Goal: Task Accomplishment & Management: Use online tool/utility

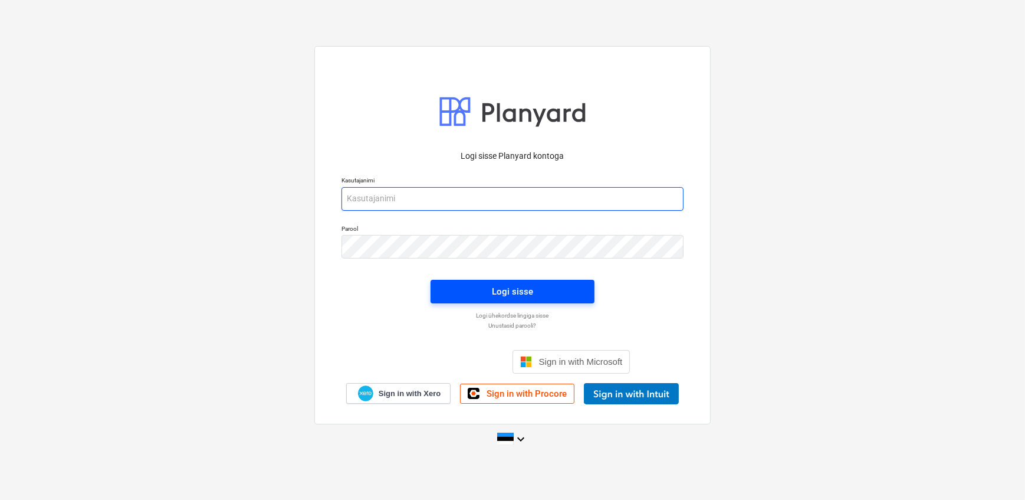
type input "[EMAIL_ADDRESS][DOMAIN_NAME]"
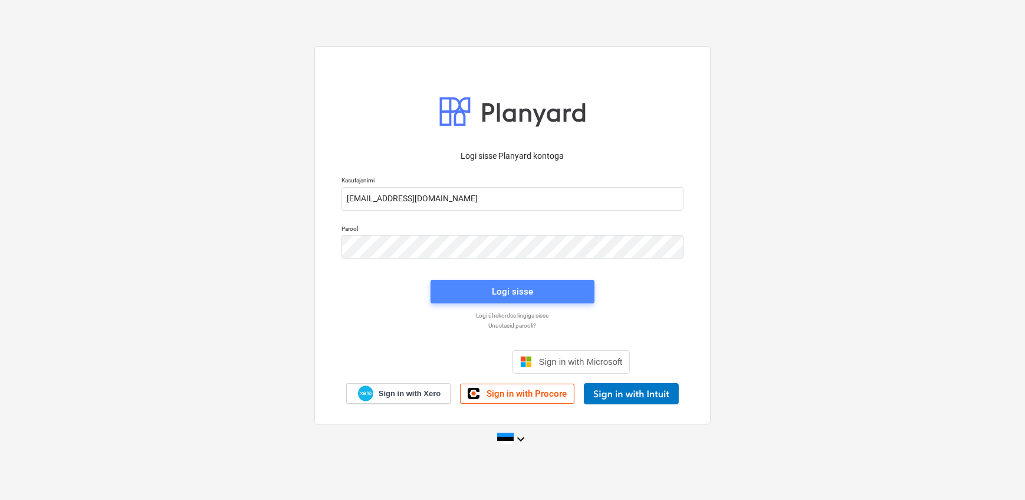
click at [543, 292] on span "Logi sisse" at bounding box center [513, 291] width 136 height 15
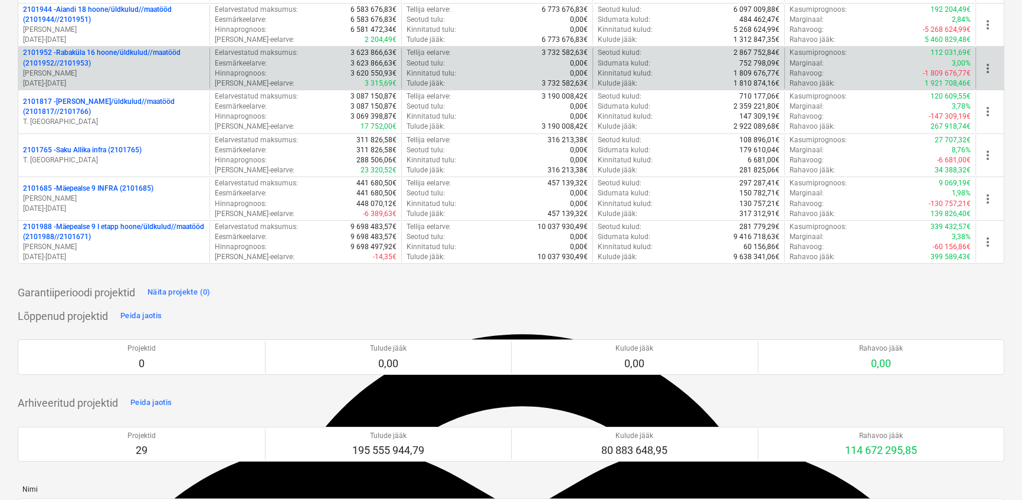
scroll to position [160, 0]
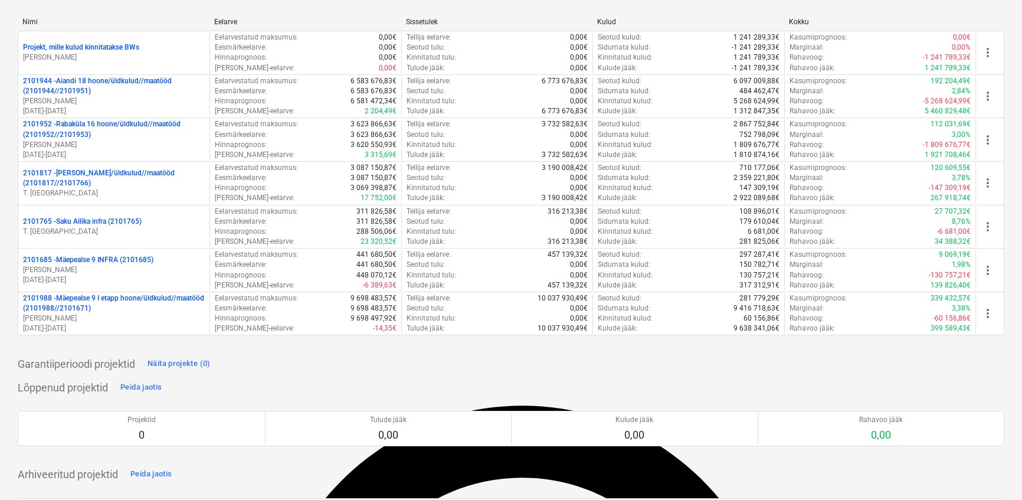
click at [82, 173] on p "2101817 - [PERSON_NAME]/üldkulud//maatööd (2101817//2101766)" at bounding box center [114, 178] width 182 height 20
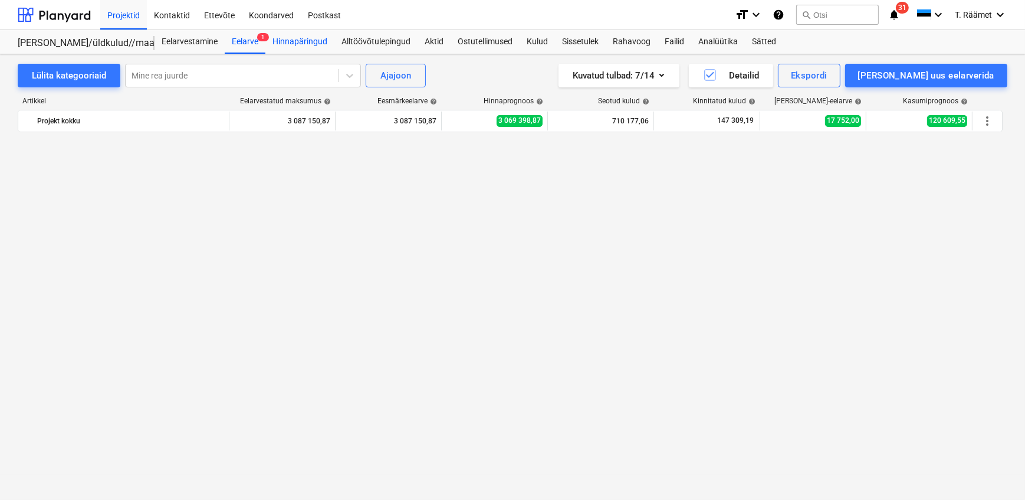
click at [301, 42] on div "Hinnapäringud" at bounding box center [300, 42] width 69 height 24
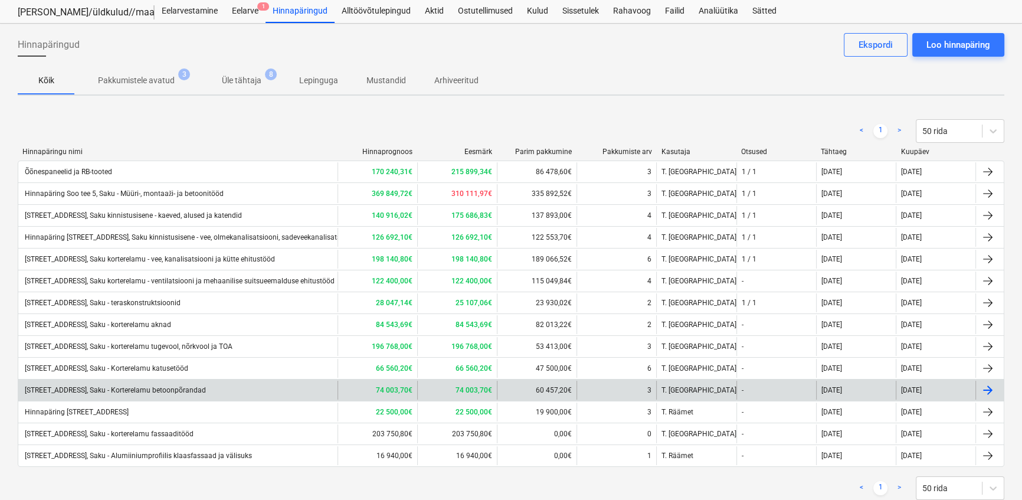
scroll to position [63, 0]
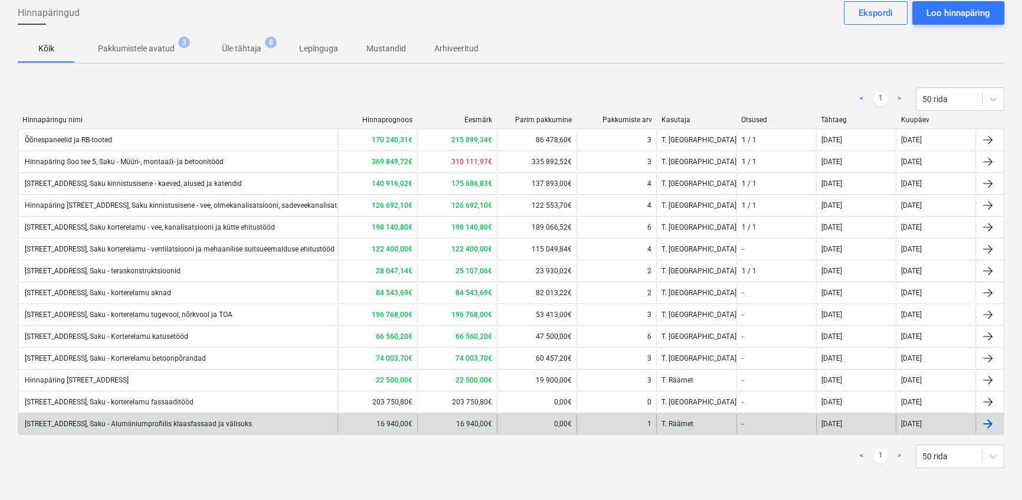
click at [182, 423] on div "[STREET_ADDRESS], Saku - Alumiiniumprofiilis klaasfassaad ja välisuks" at bounding box center [137, 423] width 229 height 8
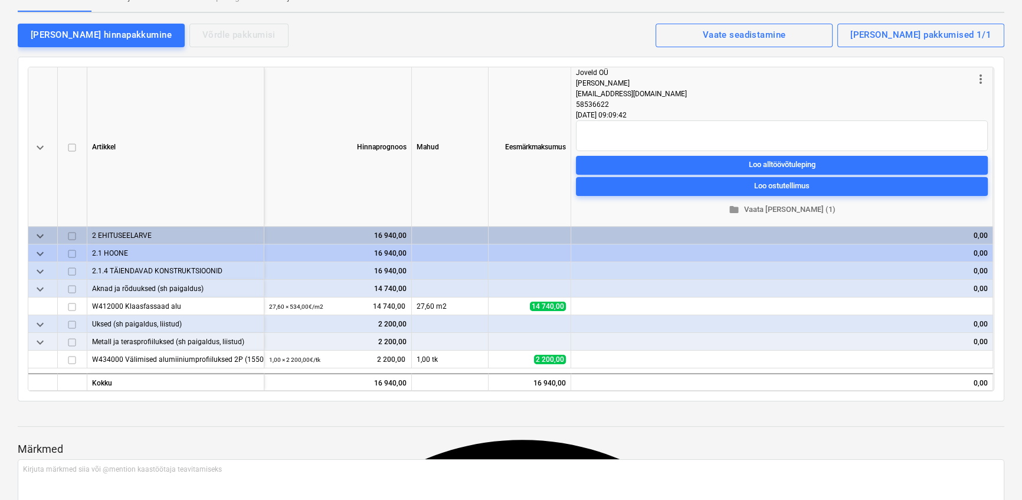
scroll to position [107, 0]
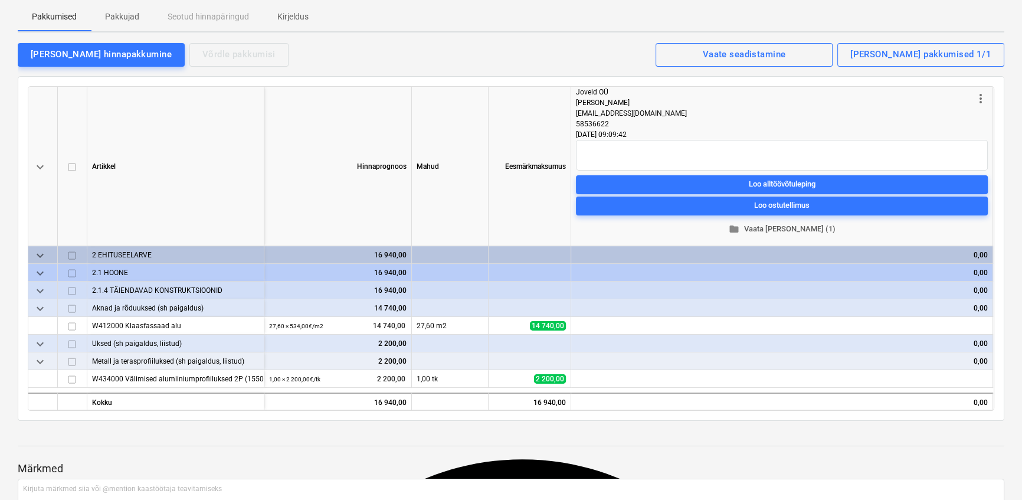
click at [775, 224] on span "folder Vaata [PERSON_NAME] (1)" at bounding box center [782, 229] width 402 height 14
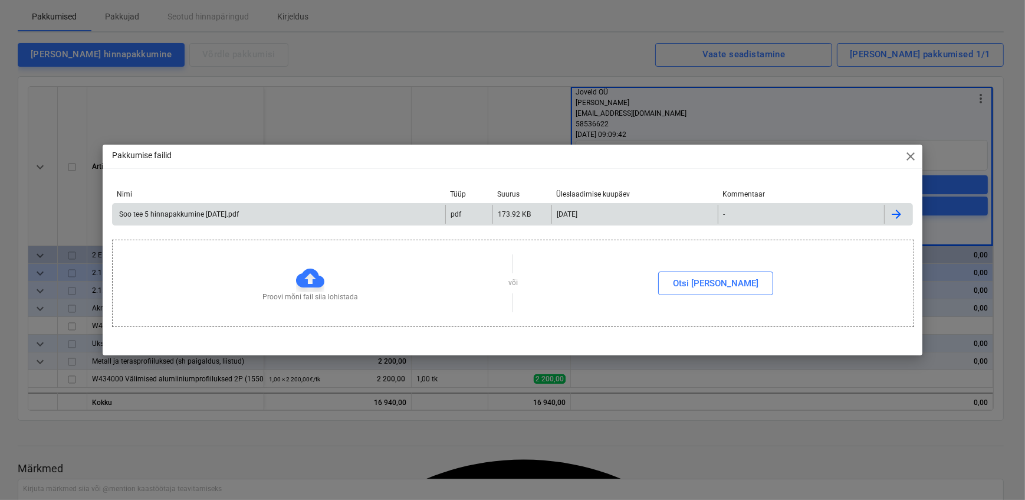
click at [224, 214] on div "Soo tee 5 hinnapakkumine [DATE].pdf" at bounding box center [178, 214] width 122 height 8
click at [354, 114] on div "Pakkumise failid close Nimi Tüüp Suurus Üleslaadimise kuupäev Kommentaar Soo te…" at bounding box center [512, 250] width 1025 height 500
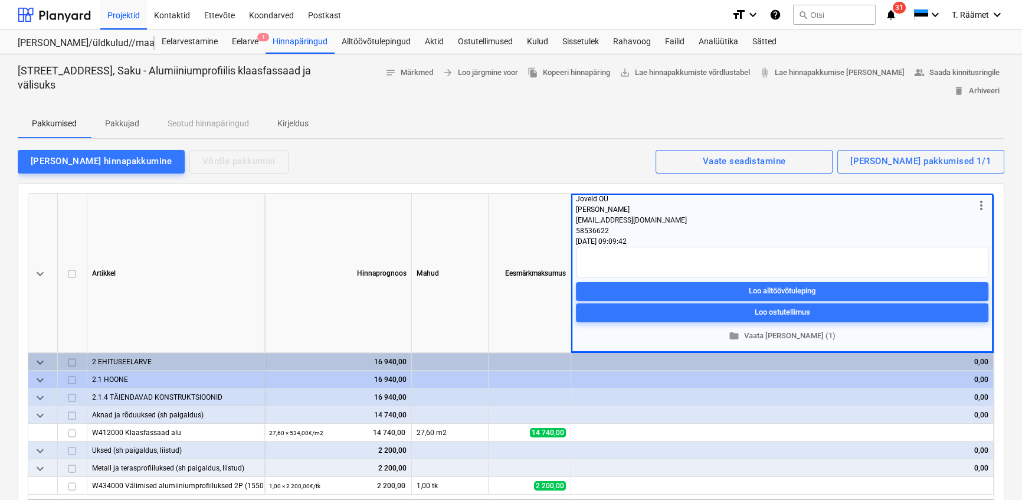
scroll to position [0, 0]
click at [136, 124] on p "Pakkujad" at bounding box center [122, 123] width 34 height 12
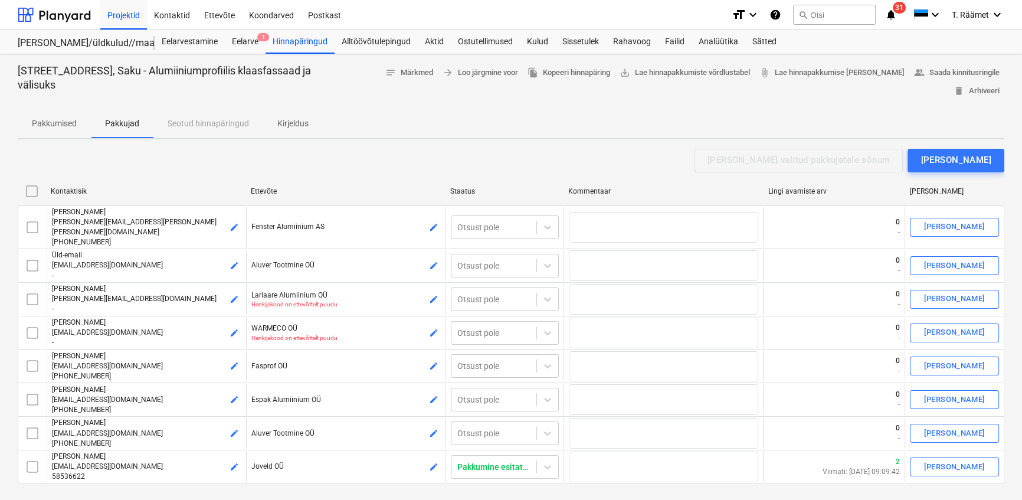
click at [714, 108] on div at bounding box center [511, 104] width 986 height 9
